Goal: Information Seeking & Learning: Check status

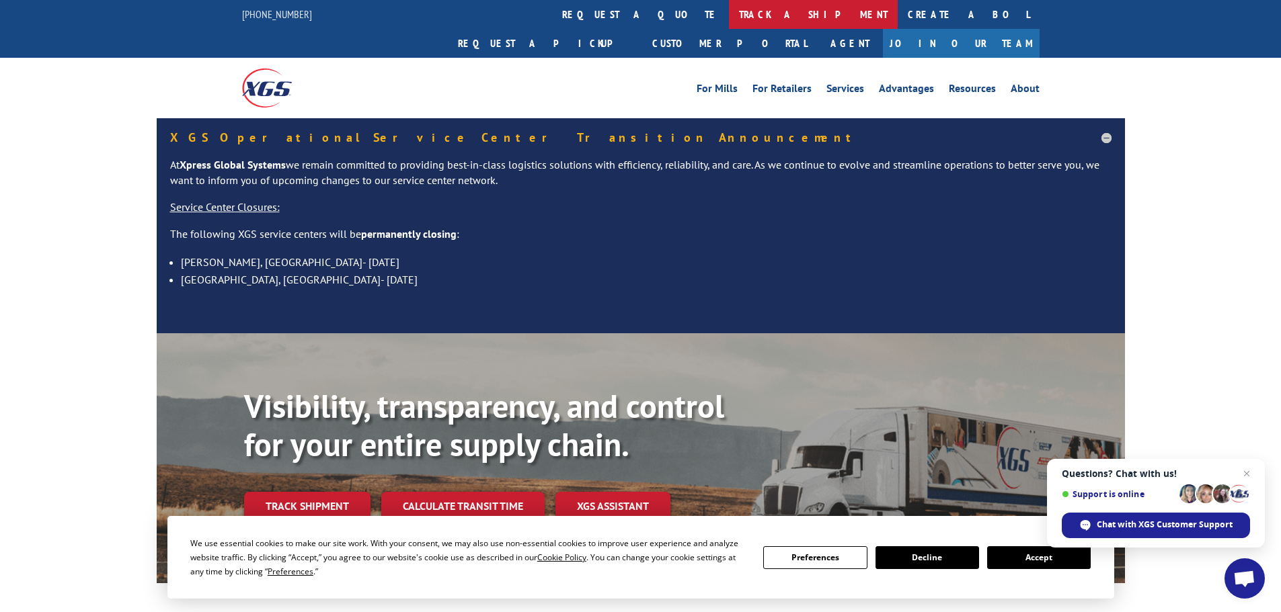
click at [729, 13] on link "track a shipment" at bounding box center [813, 14] width 169 height 29
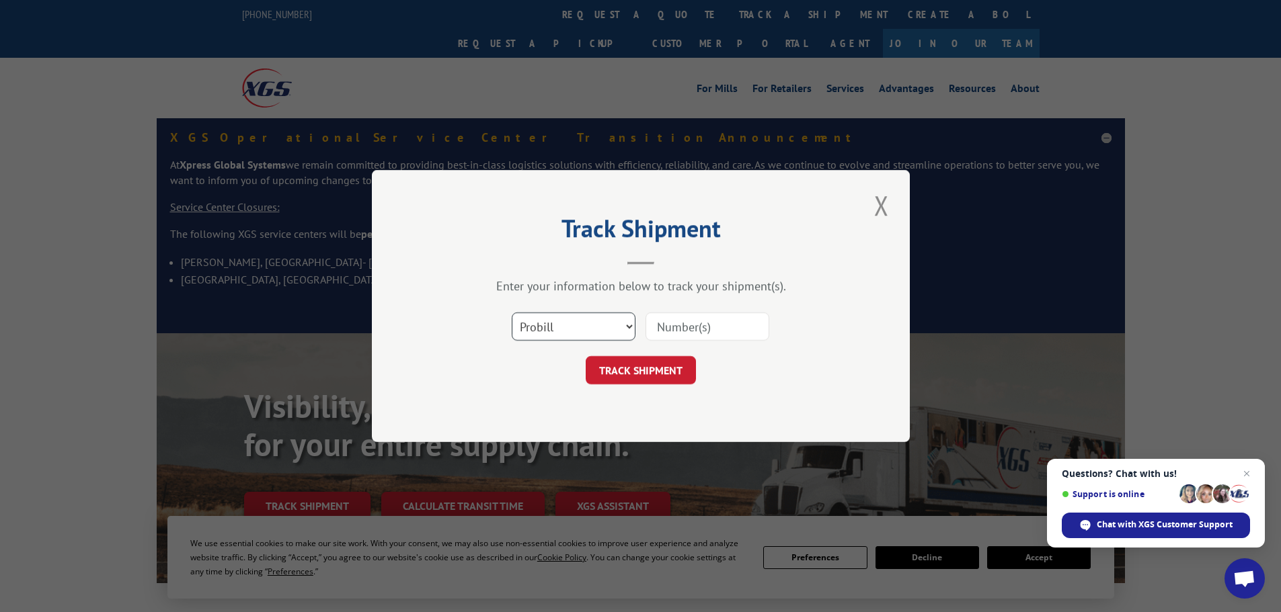
click at [577, 330] on select "Select category... Probill BOL PO" at bounding box center [574, 327] width 124 height 28
select select "bol"
click at [512, 313] on select "Select category... Probill BOL PO" at bounding box center [574, 327] width 124 height 28
click at [676, 331] on input at bounding box center [707, 327] width 124 height 28
paste input "5968572"
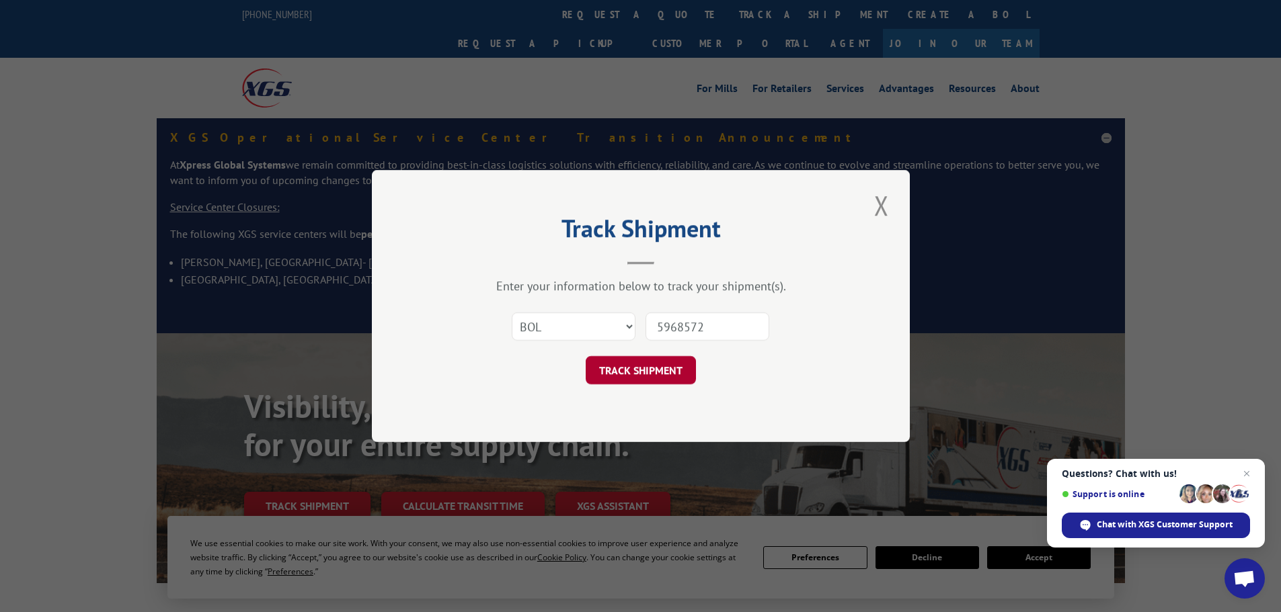
type input "5968572"
click at [659, 364] on button "TRACK SHIPMENT" at bounding box center [640, 370] width 110 height 28
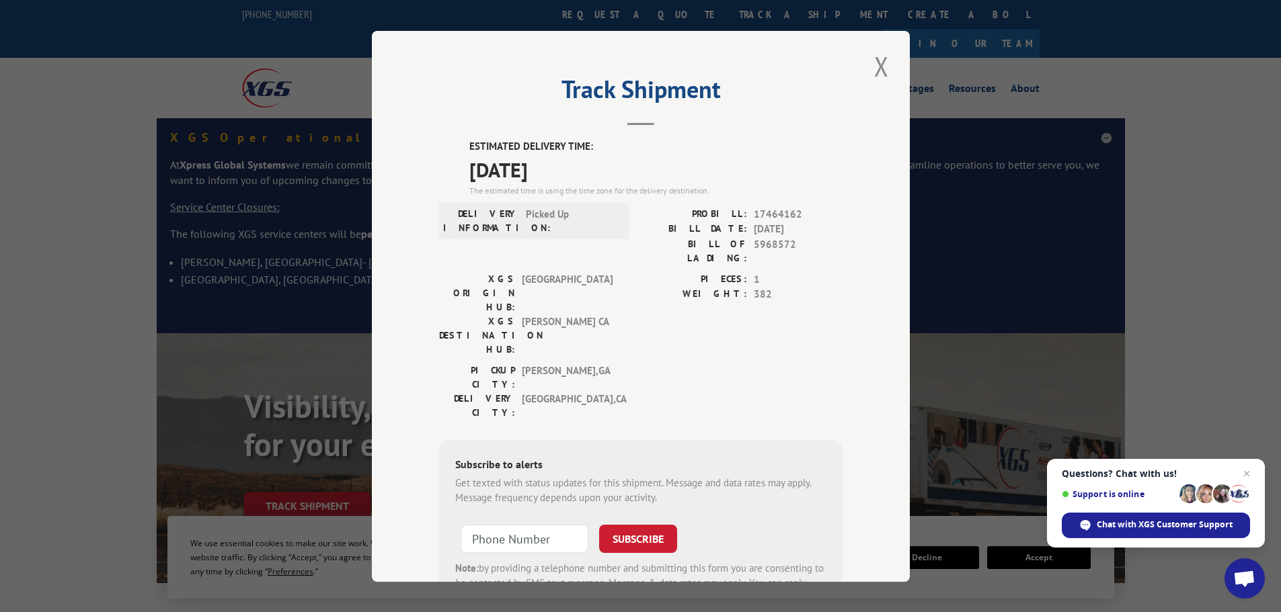
drag, startPoint x: 590, startPoint y: 165, endPoint x: 464, endPoint y: 150, distance: 126.6
click at [469, 150] on div "ESTIMATED DELIVERY TIME: [DATE] The estimated time is using the time zone for t…" at bounding box center [655, 168] width 373 height 58
copy div "ESTIMATED DELIVERY TIME: [DATE]"
click at [877, 65] on button "Close modal" at bounding box center [881, 66] width 23 height 37
